Goal: Task Accomplishment & Management: Use online tool/utility

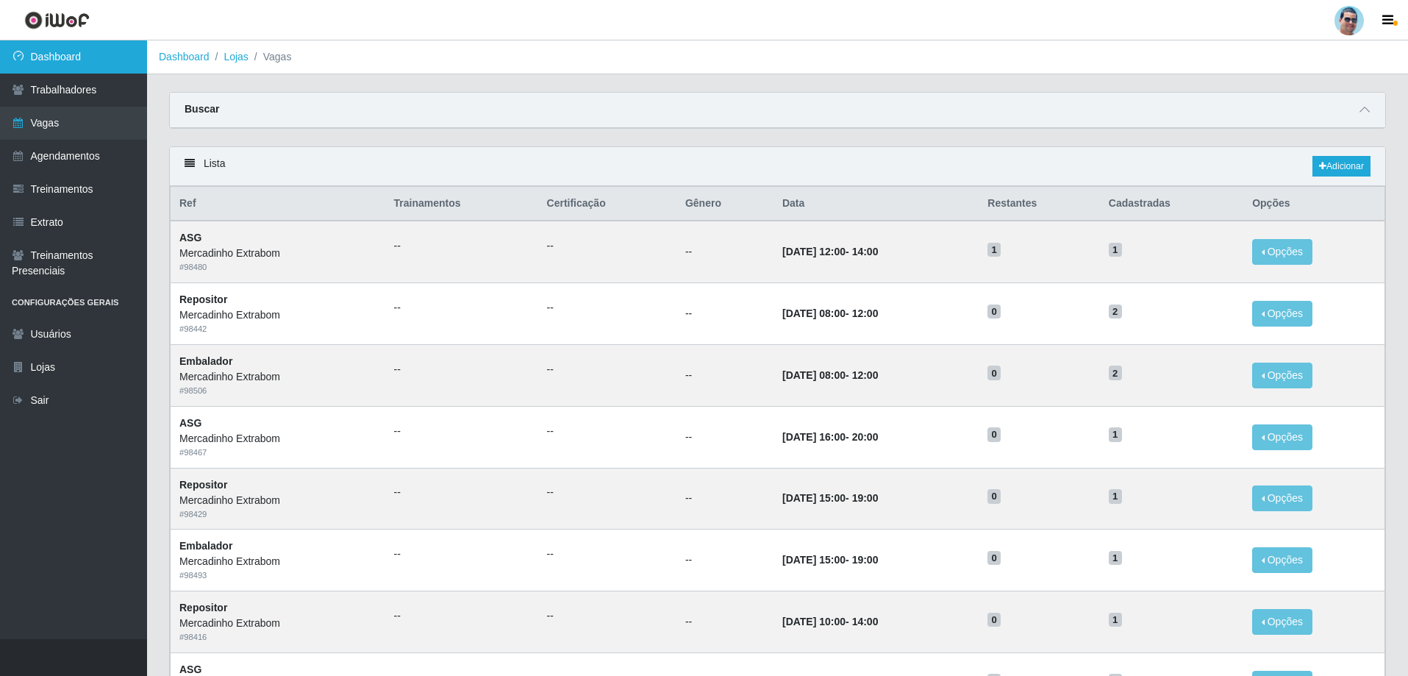
click at [99, 57] on link "Dashboard" at bounding box center [73, 56] width 147 height 33
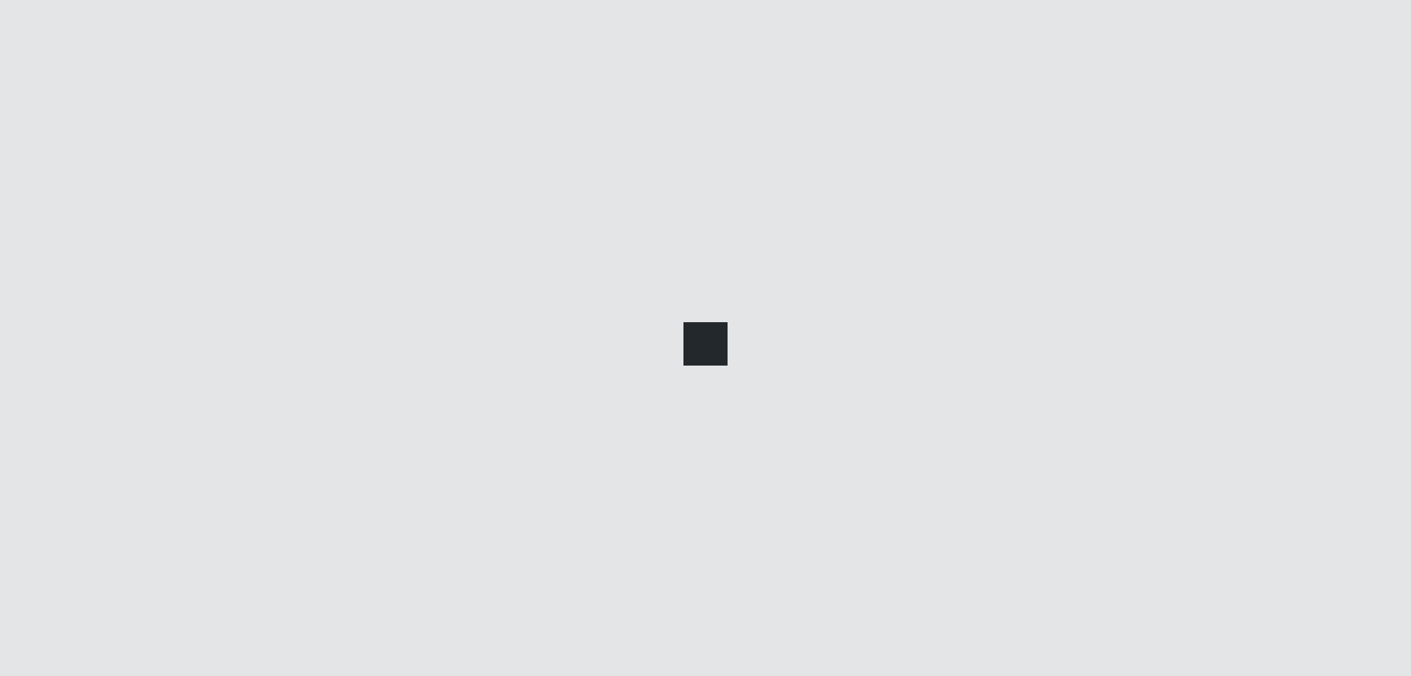
click at [99, 57] on link "Dashboard" at bounding box center [73, 56] width 147 height 33
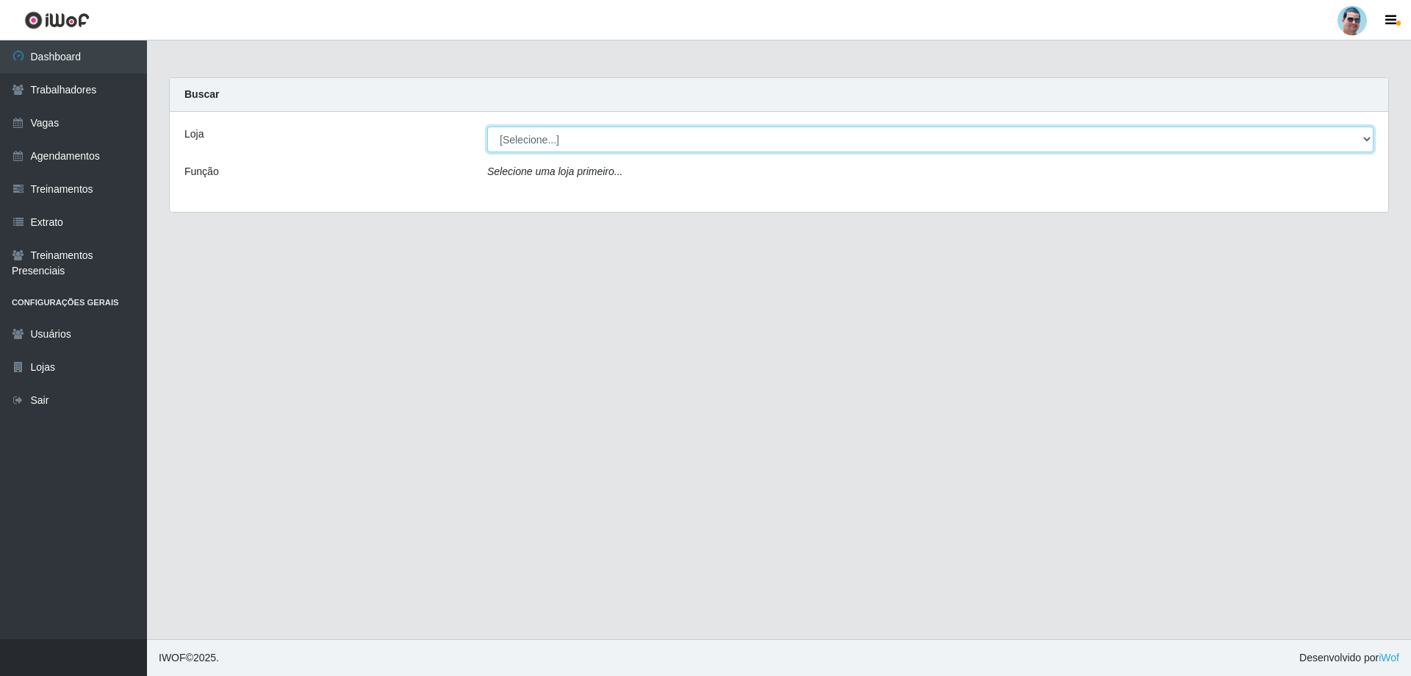
click at [530, 143] on select "[Selecione...] Mercadinho Extrabom" at bounding box center [930, 139] width 887 height 26
click at [535, 136] on select "[Selecione...] Mercadinho Extrabom" at bounding box center [930, 139] width 887 height 26
select select "175"
click at [487, 126] on select "[Selecione...] Mercadinho Extrabom" at bounding box center [930, 139] width 887 height 26
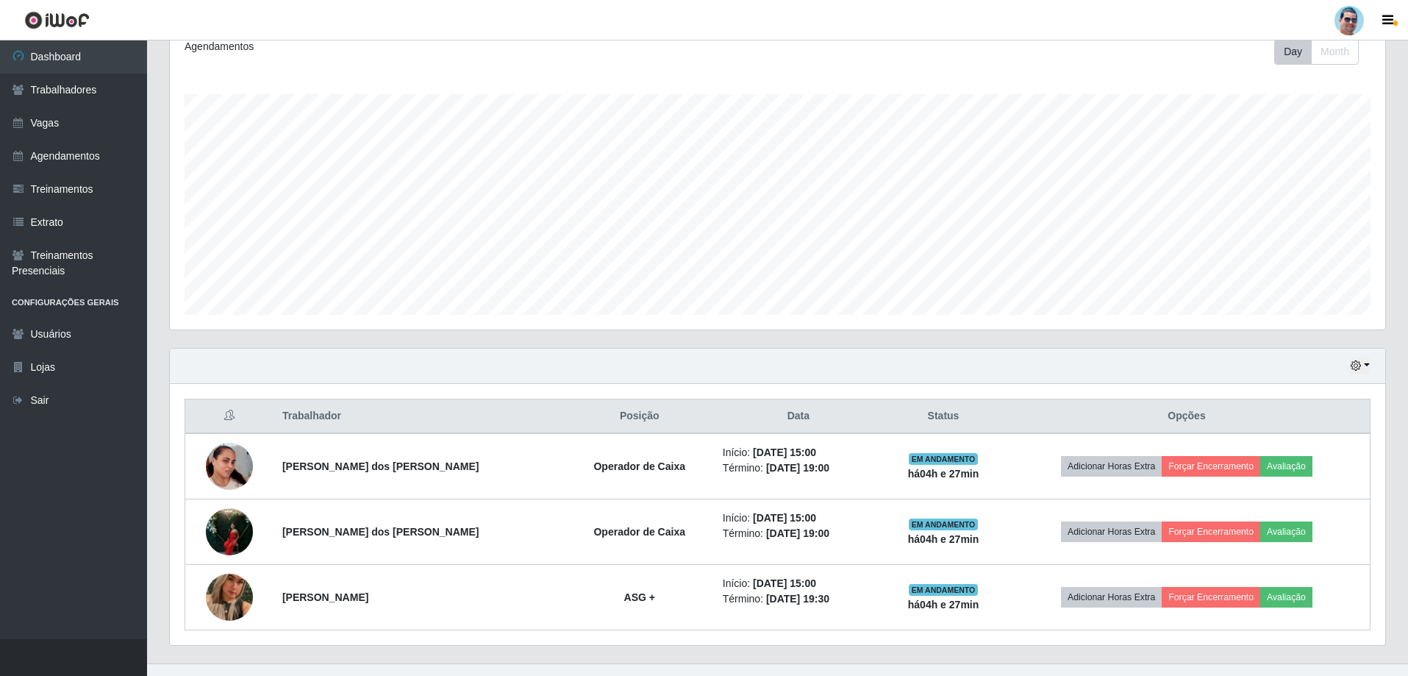
scroll to position [221, 0]
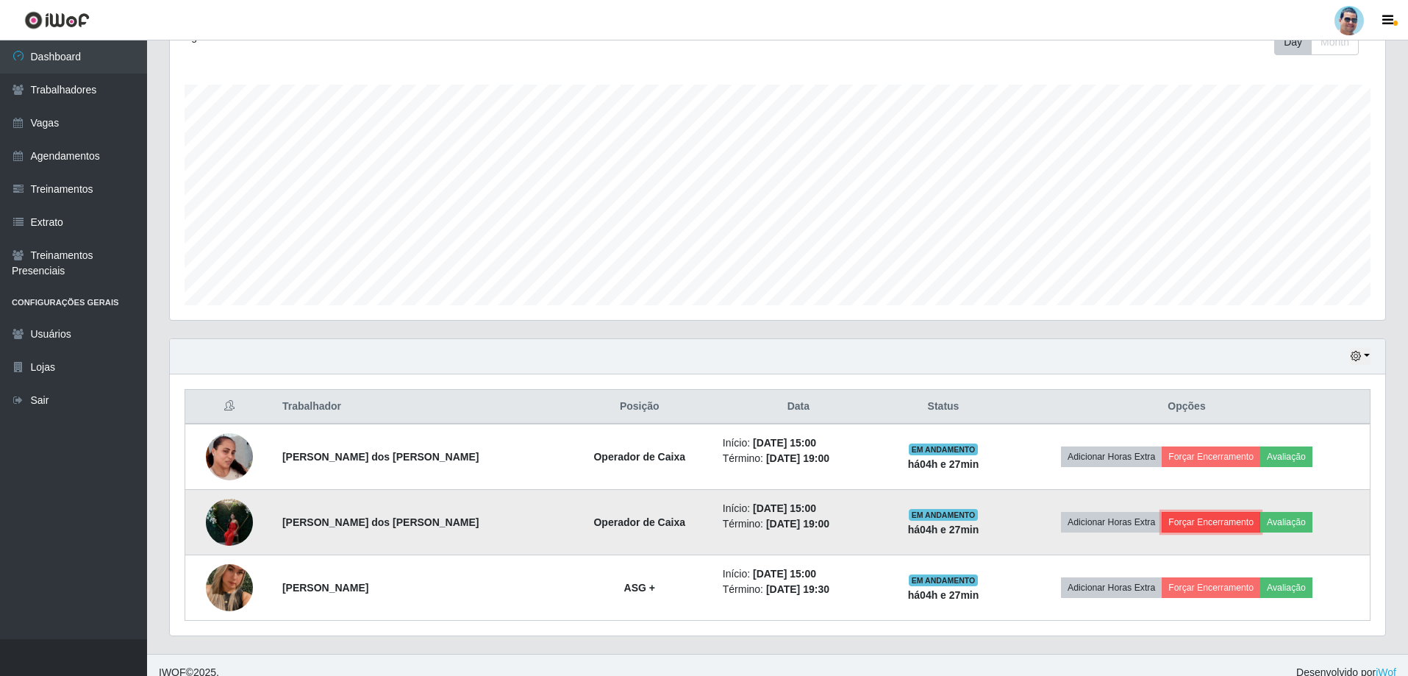
click at [1234, 520] on button "Forçar Encerramento" at bounding box center [1210, 522] width 99 height 21
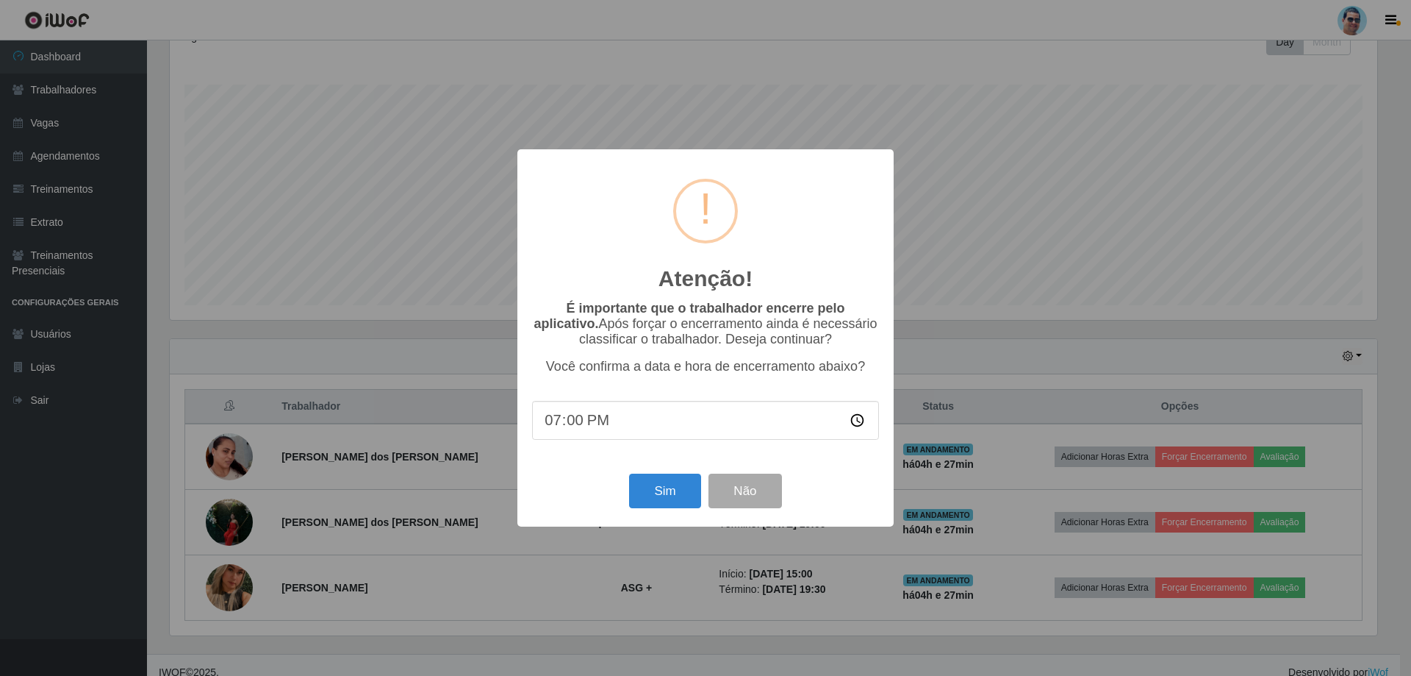
click at [581, 421] on input "19:00" at bounding box center [705, 420] width 347 height 39
type input "19:15"
click at [642, 482] on button "Sim" at bounding box center [664, 490] width 71 height 35
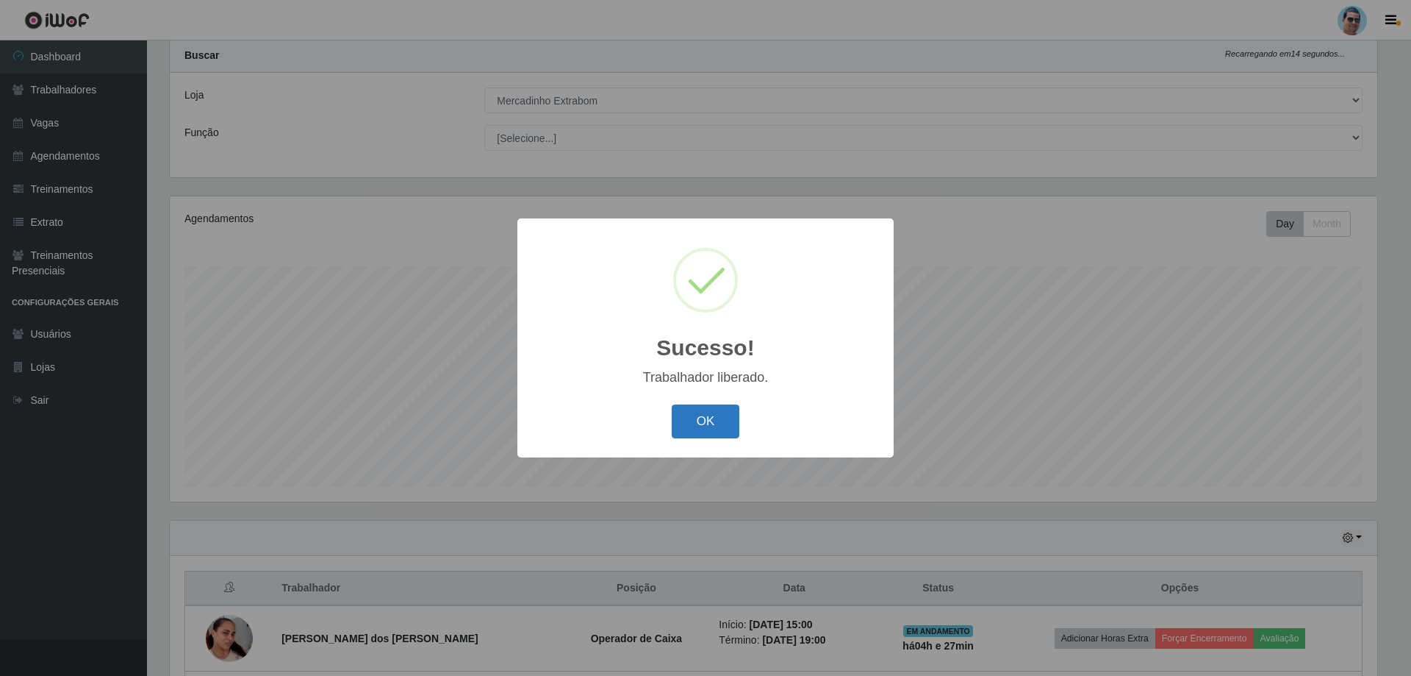
click at [713, 424] on button "OK" at bounding box center [706, 421] width 68 height 35
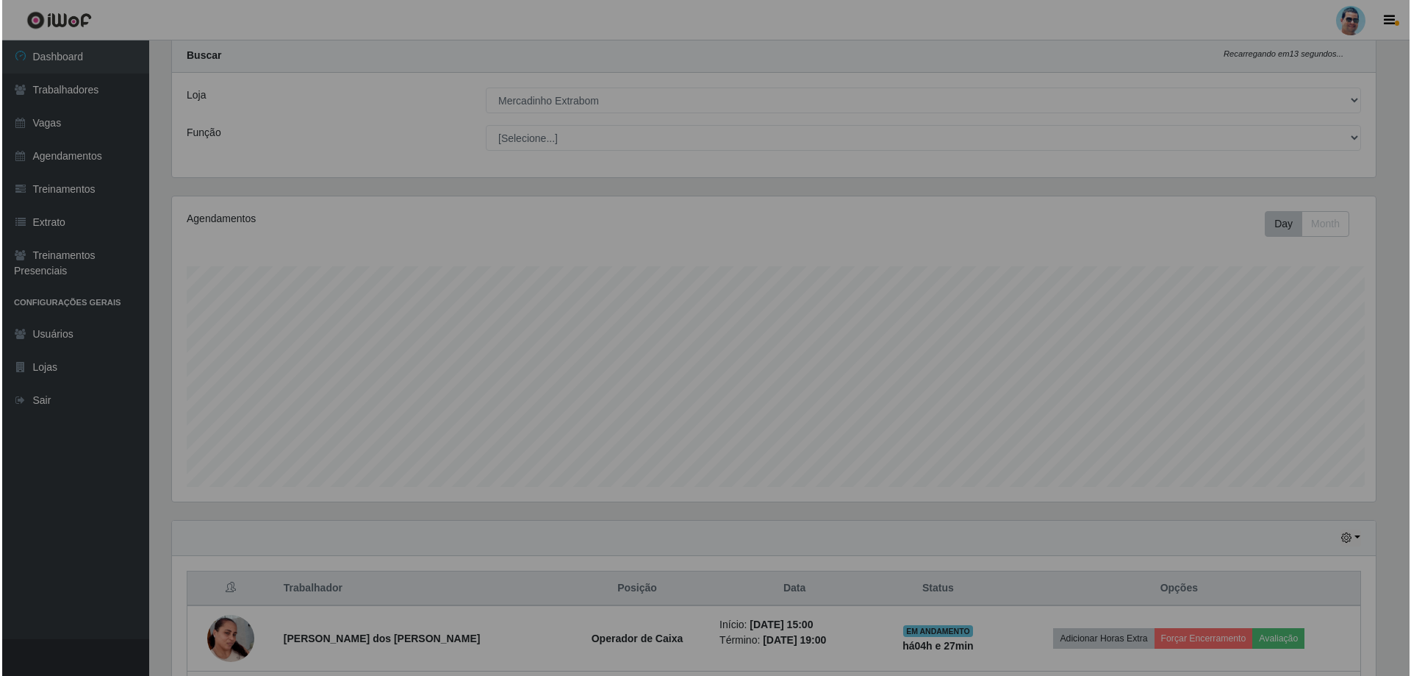
scroll to position [305, 1215]
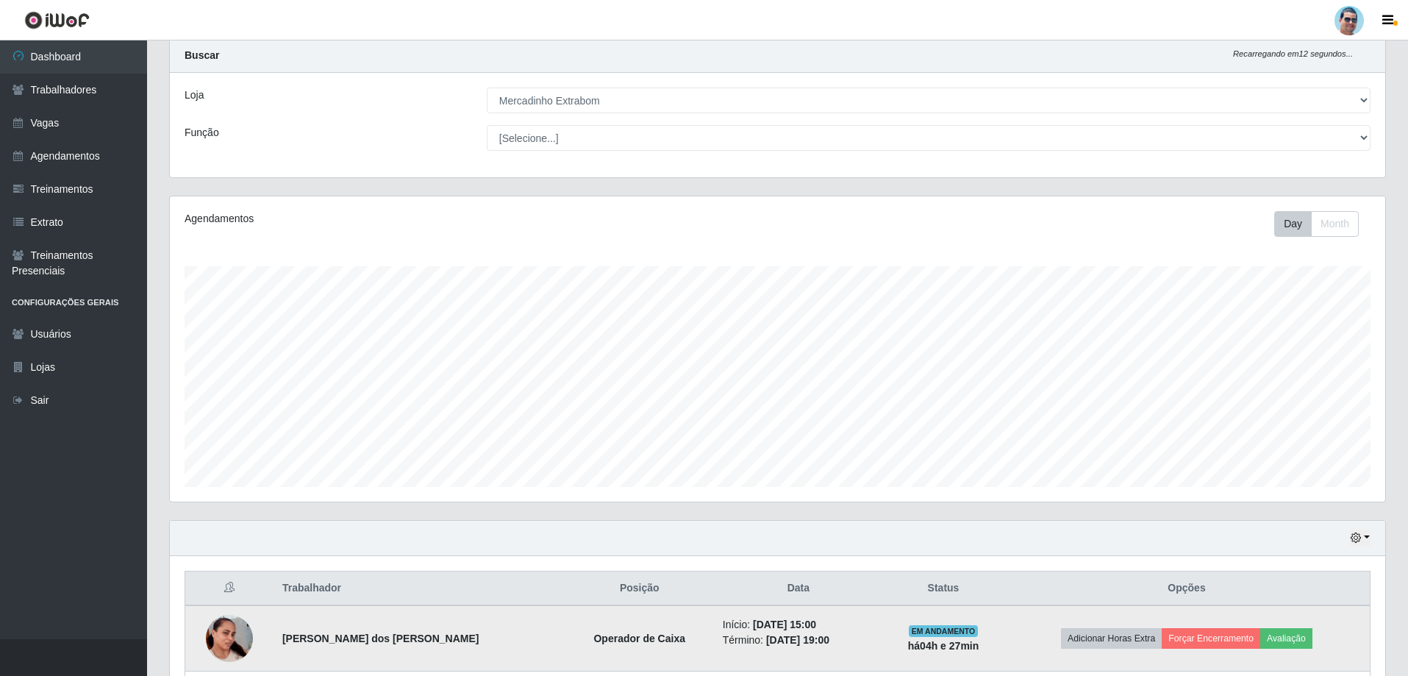
click at [226, 645] on img at bounding box center [229, 638] width 47 height 84
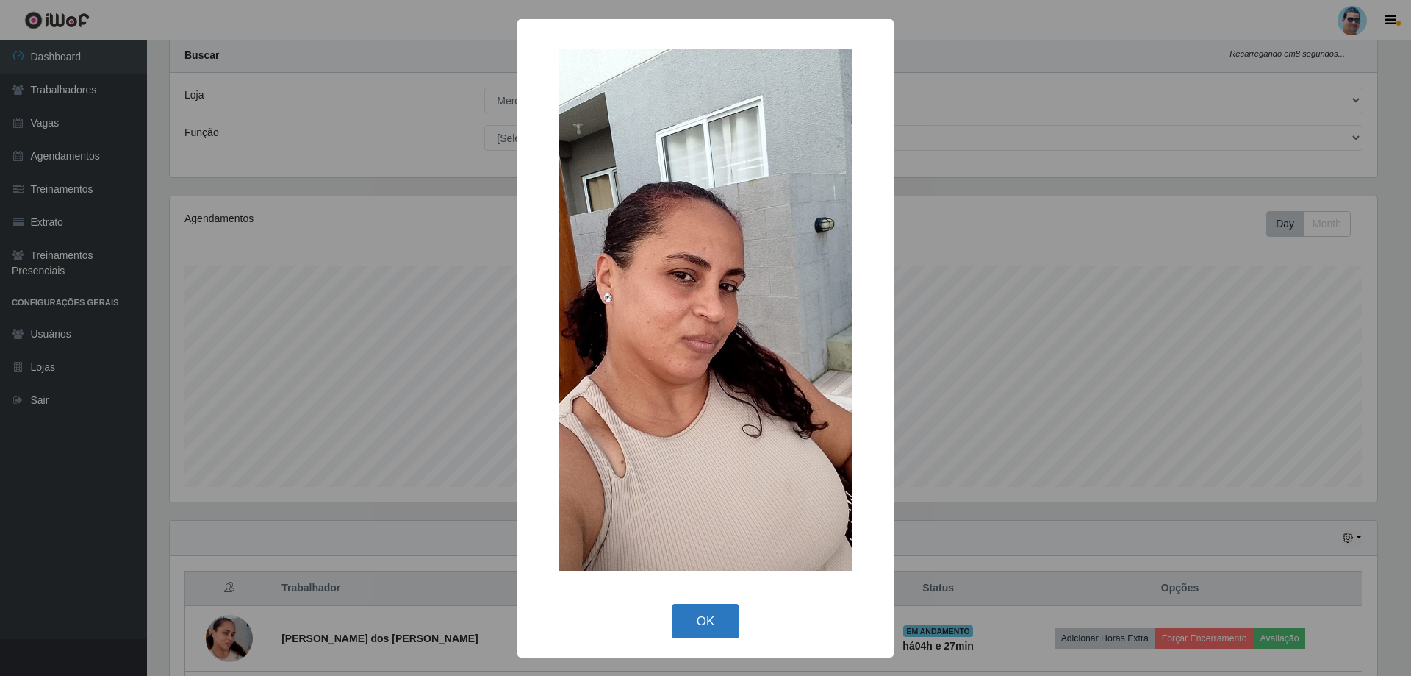
click at [716, 633] on button "OK" at bounding box center [706, 621] width 68 height 35
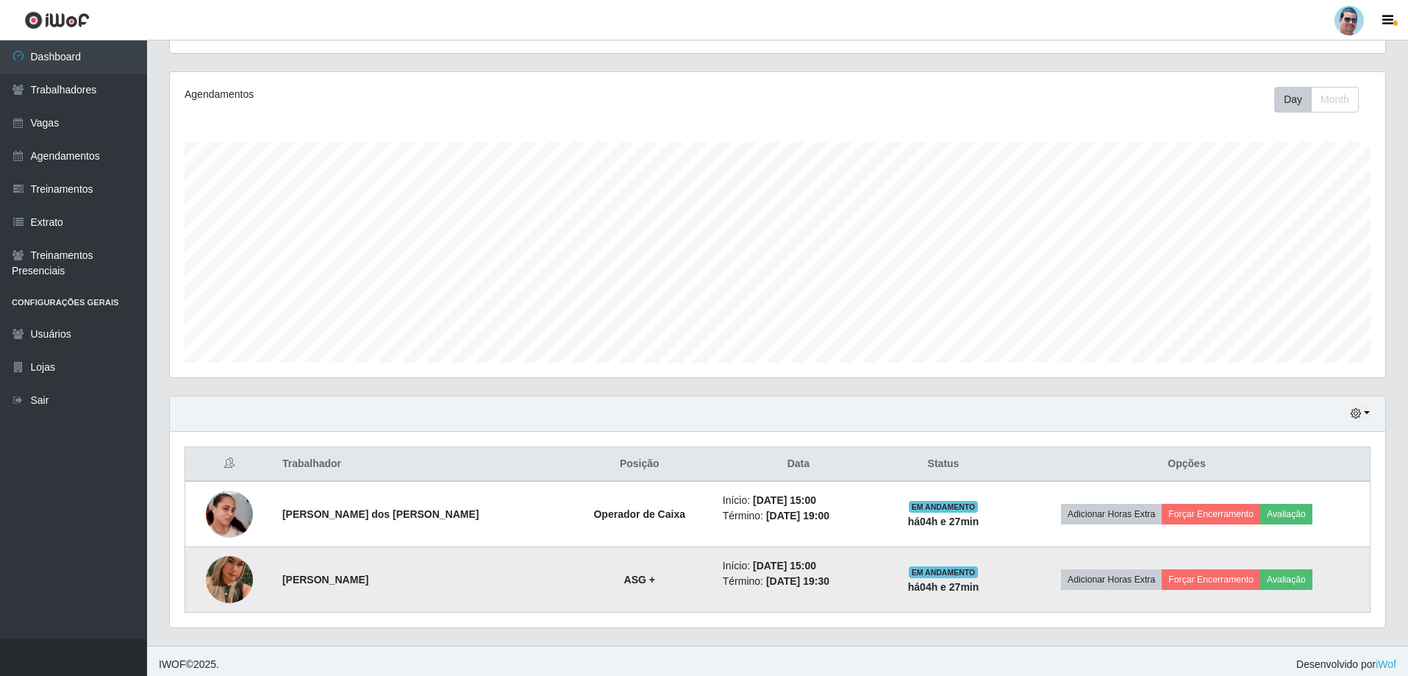
scroll to position [170, 0]
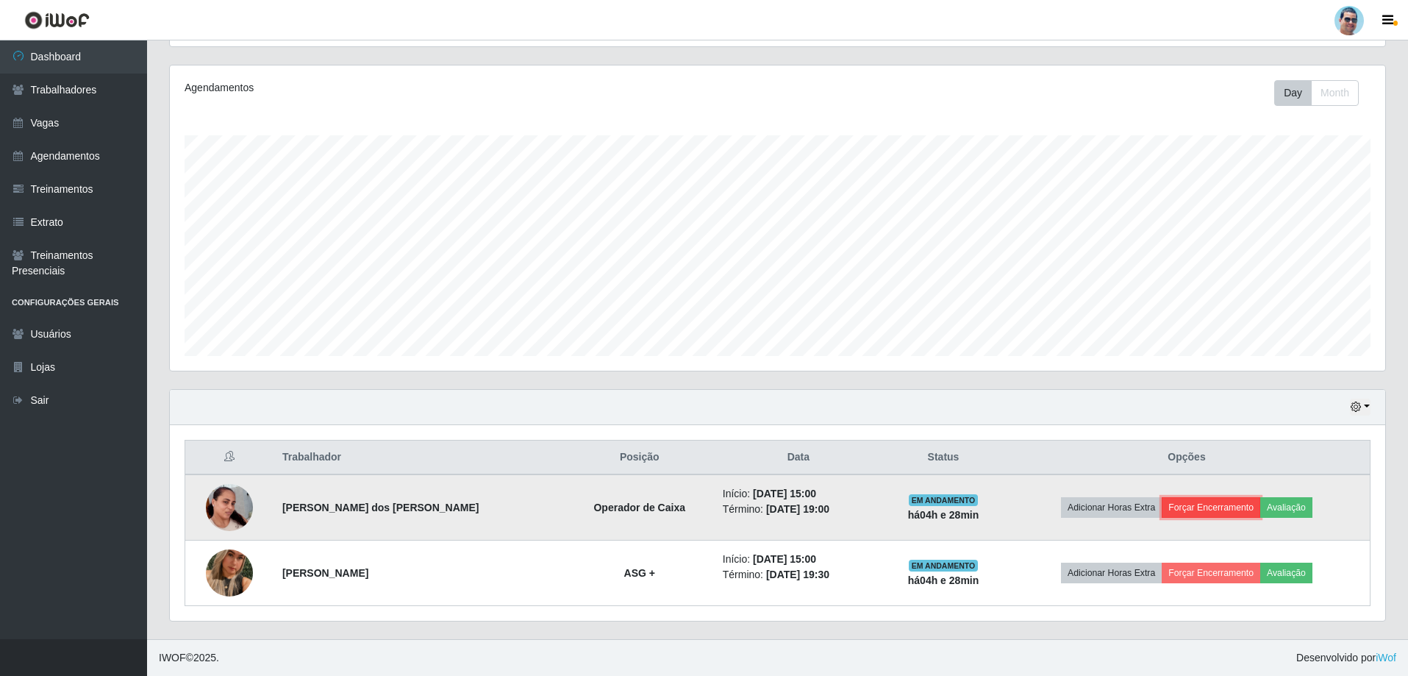
click at [1236, 509] on button "Forçar Encerramento" at bounding box center [1210, 507] width 99 height 21
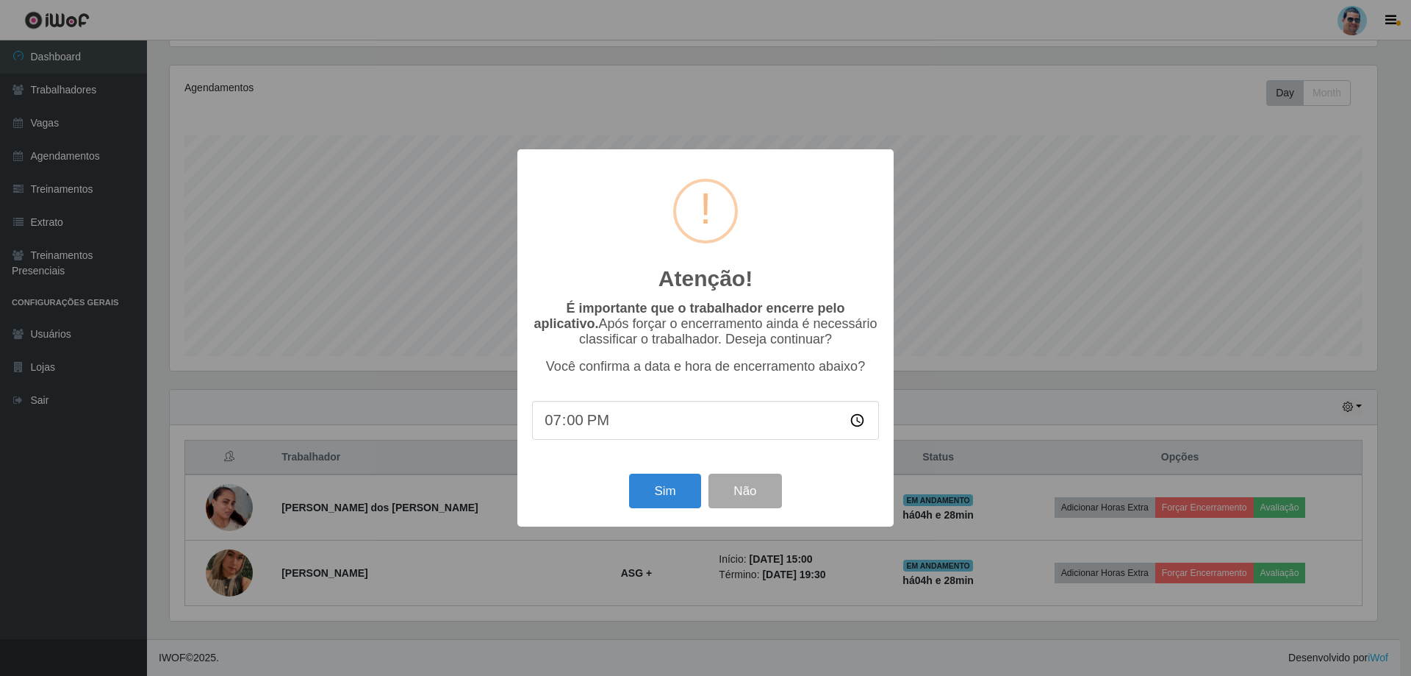
click at [576, 424] on input "19:00" at bounding box center [705, 420] width 347 height 39
type input "19:22"
click at [669, 485] on button "Sim" at bounding box center [664, 490] width 71 height 35
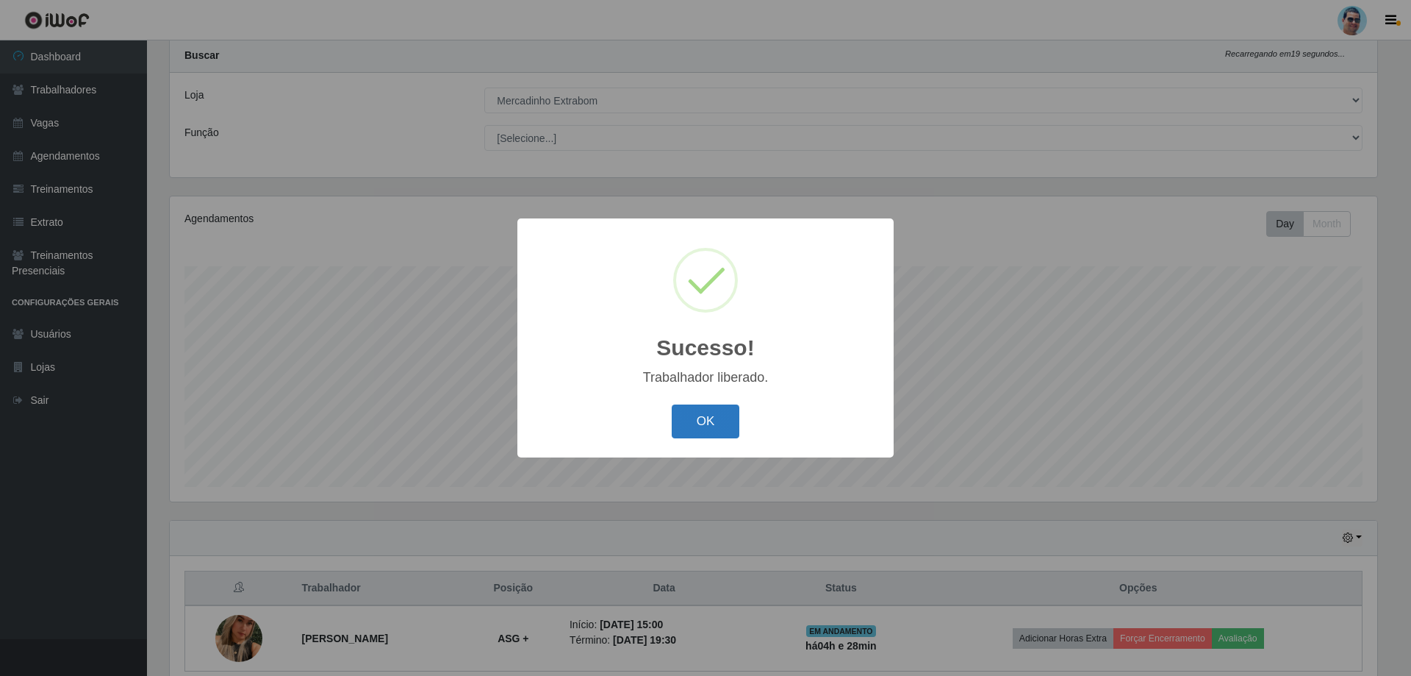
click at [707, 426] on button "OK" at bounding box center [706, 421] width 68 height 35
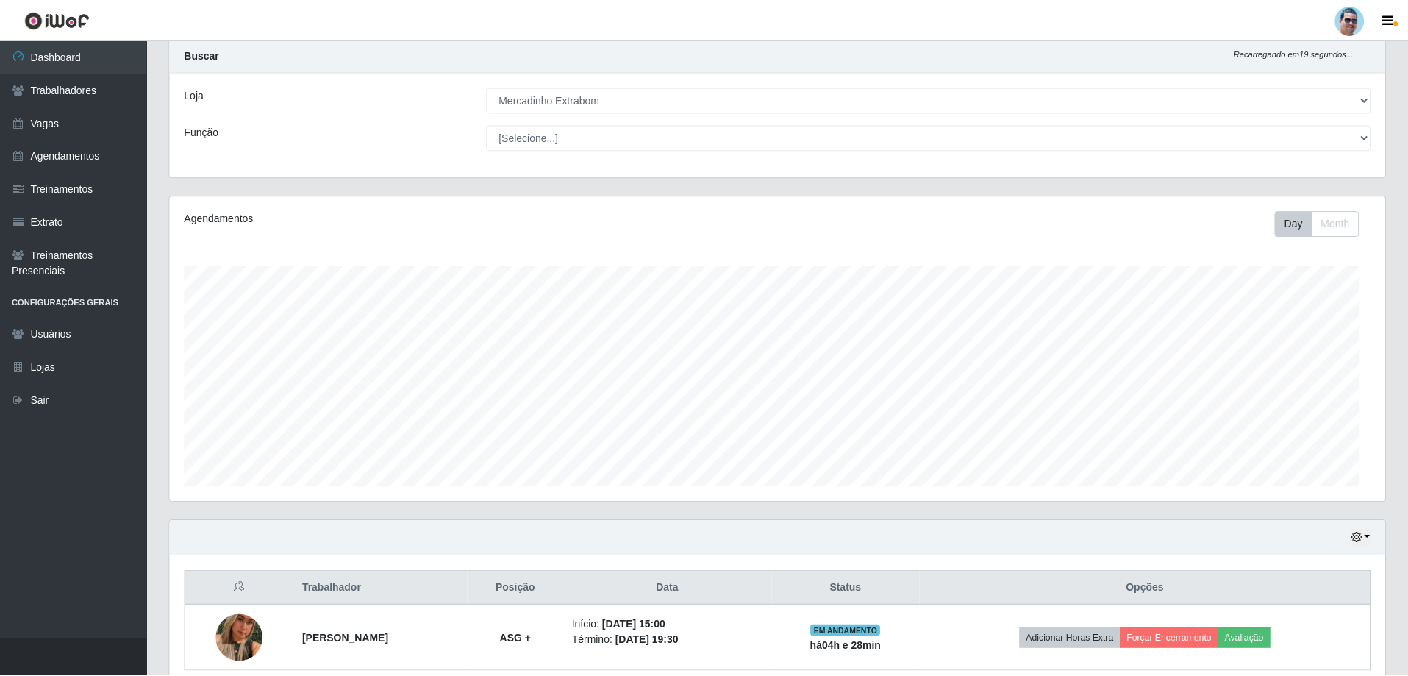
scroll to position [305, 1215]
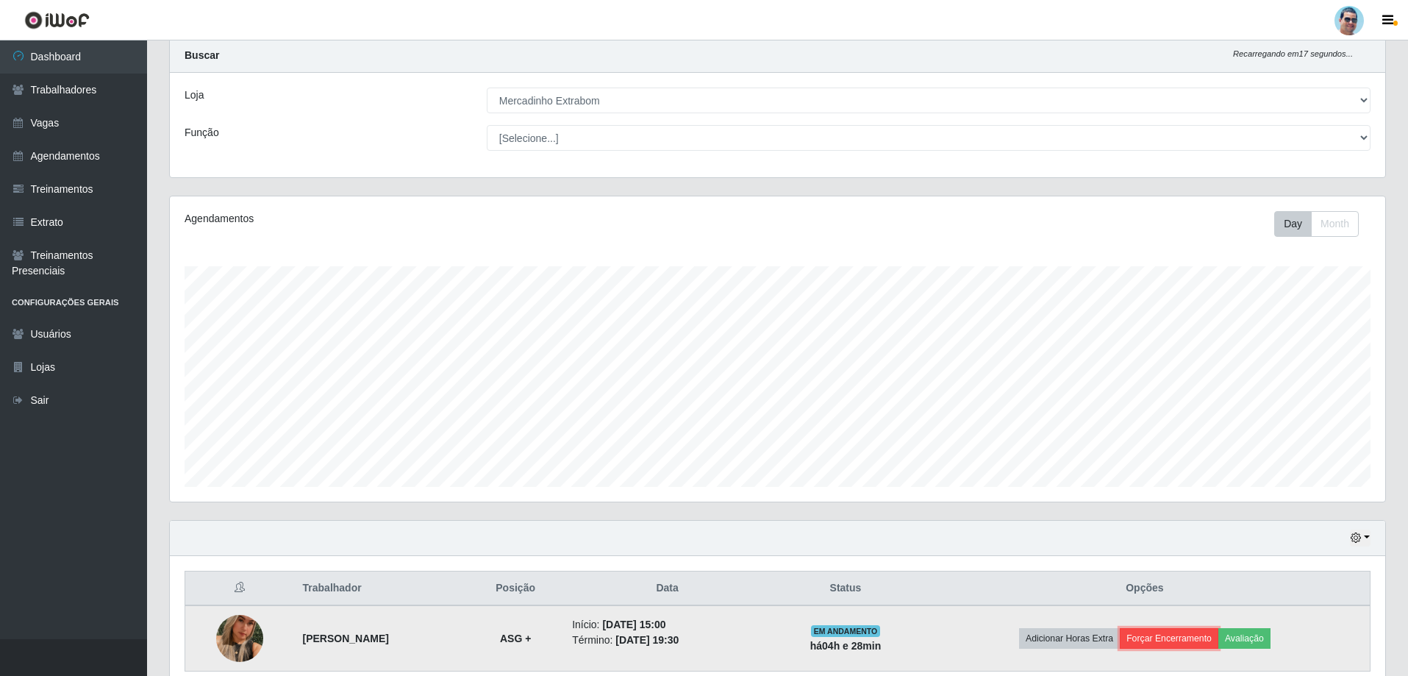
click at [1165, 637] on button "Forçar Encerramento" at bounding box center [1169, 638] width 99 height 21
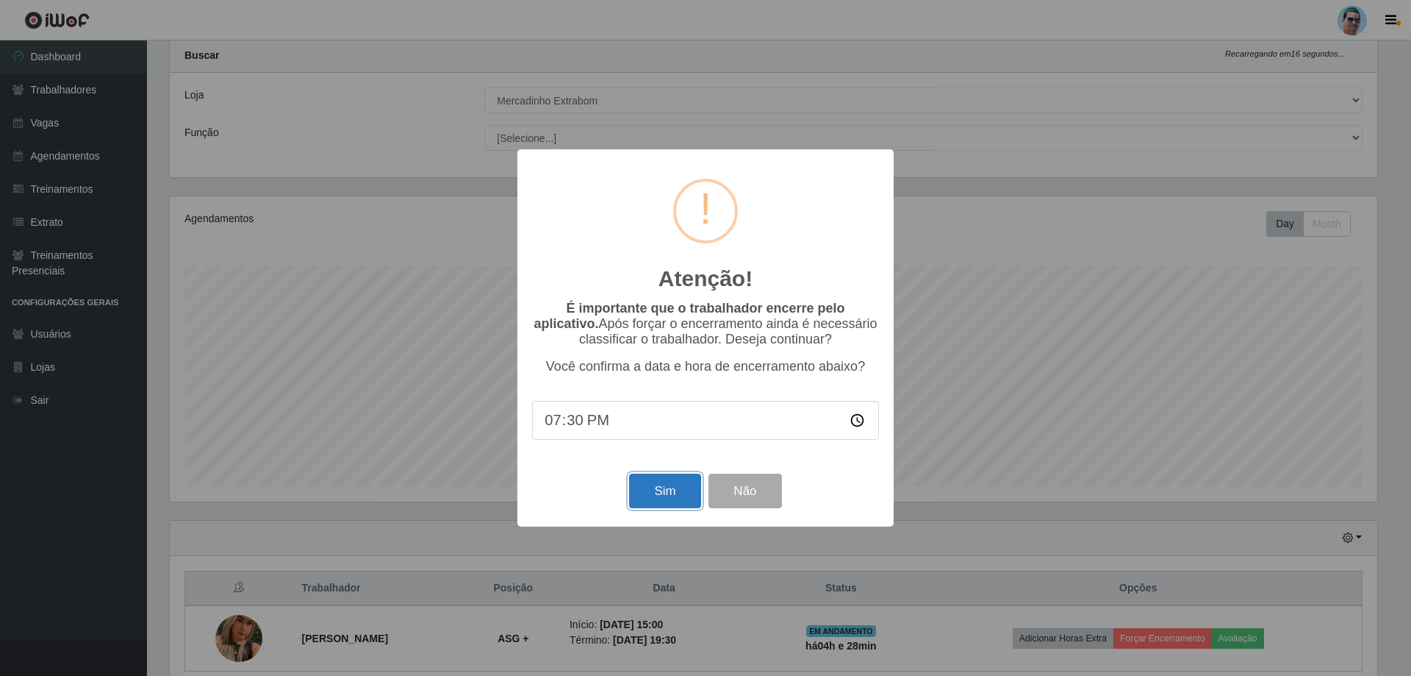
click at [684, 504] on button "Sim" at bounding box center [664, 490] width 71 height 35
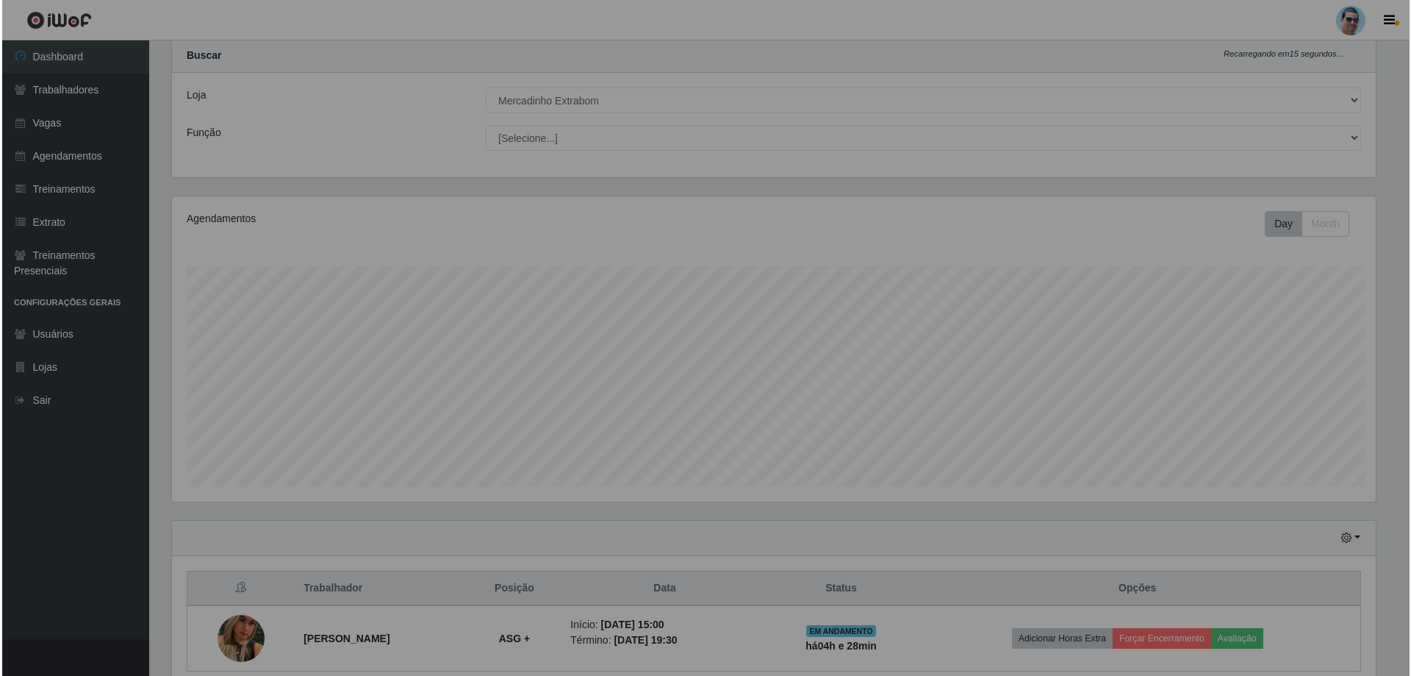
scroll to position [0, 0]
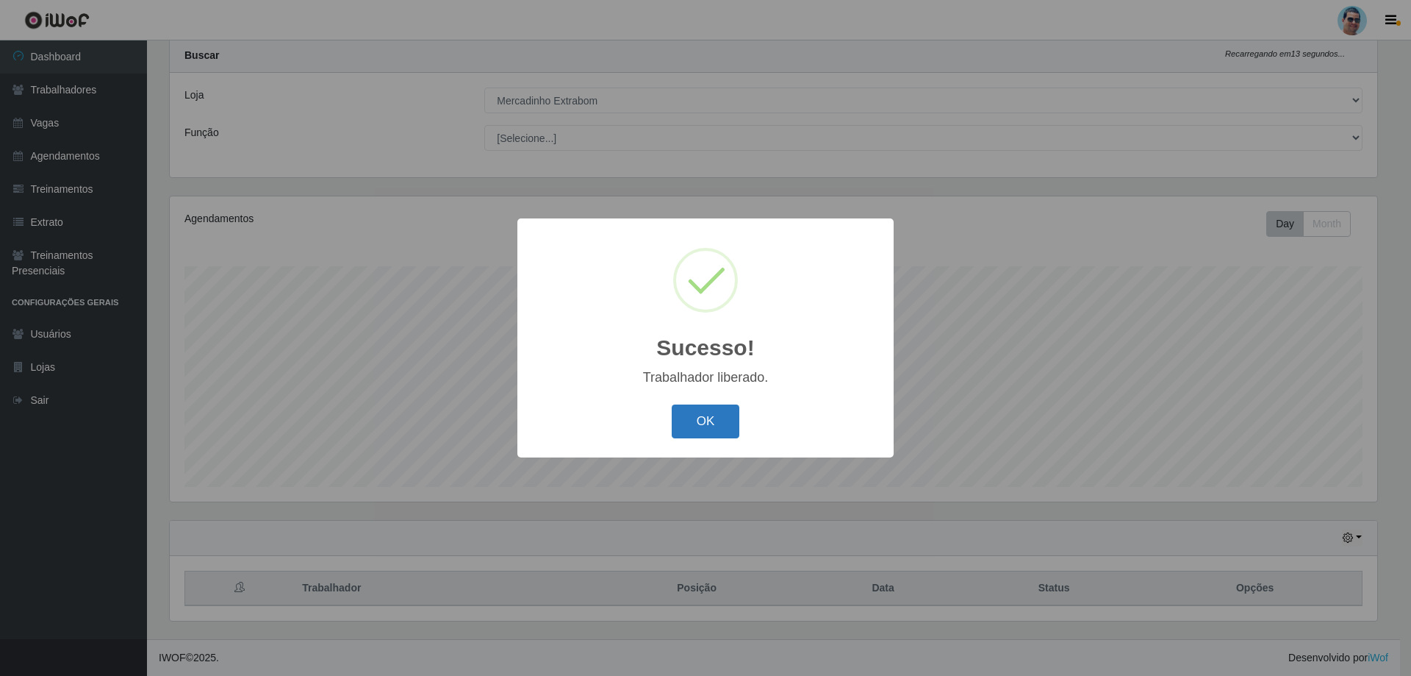
click at [695, 422] on button "OK" at bounding box center [706, 421] width 68 height 35
